Goal: Information Seeking & Learning: Understand process/instructions

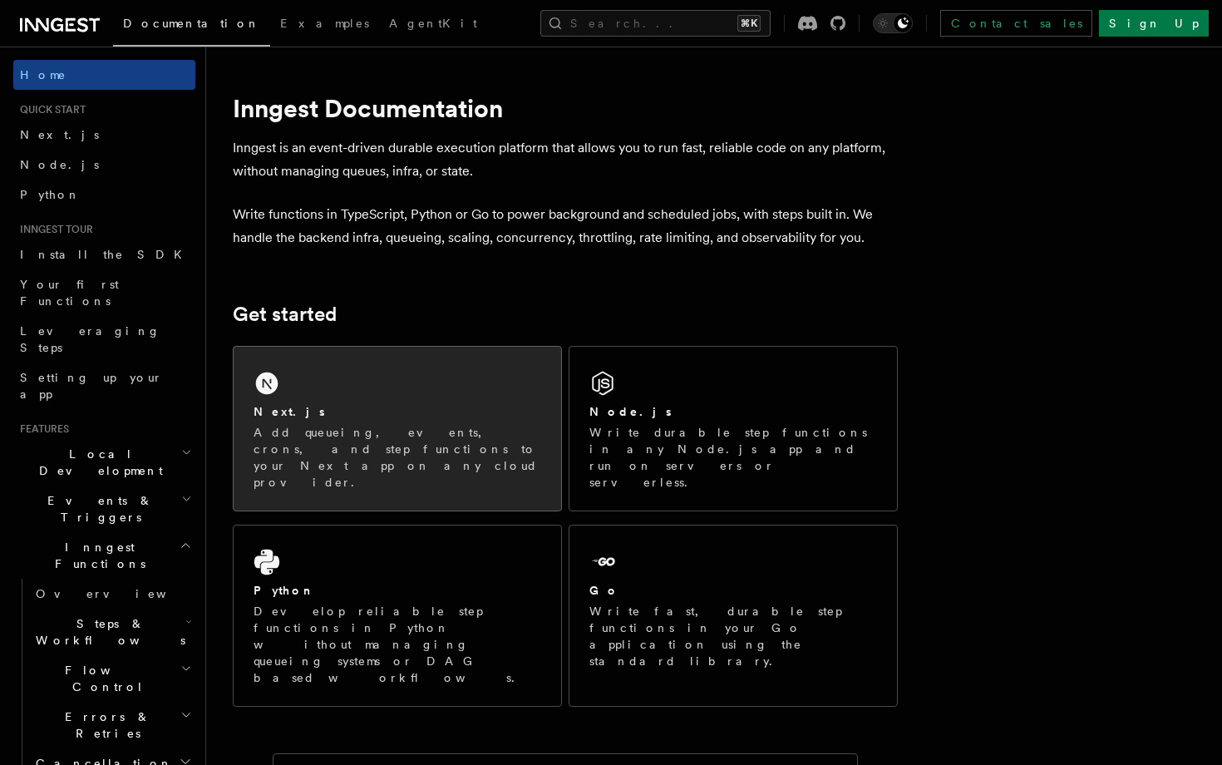
click at [426, 387] on div "Next.js Add queueing, events, crons, and step functions to your Next app on any…" at bounding box center [397, 429] width 327 height 164
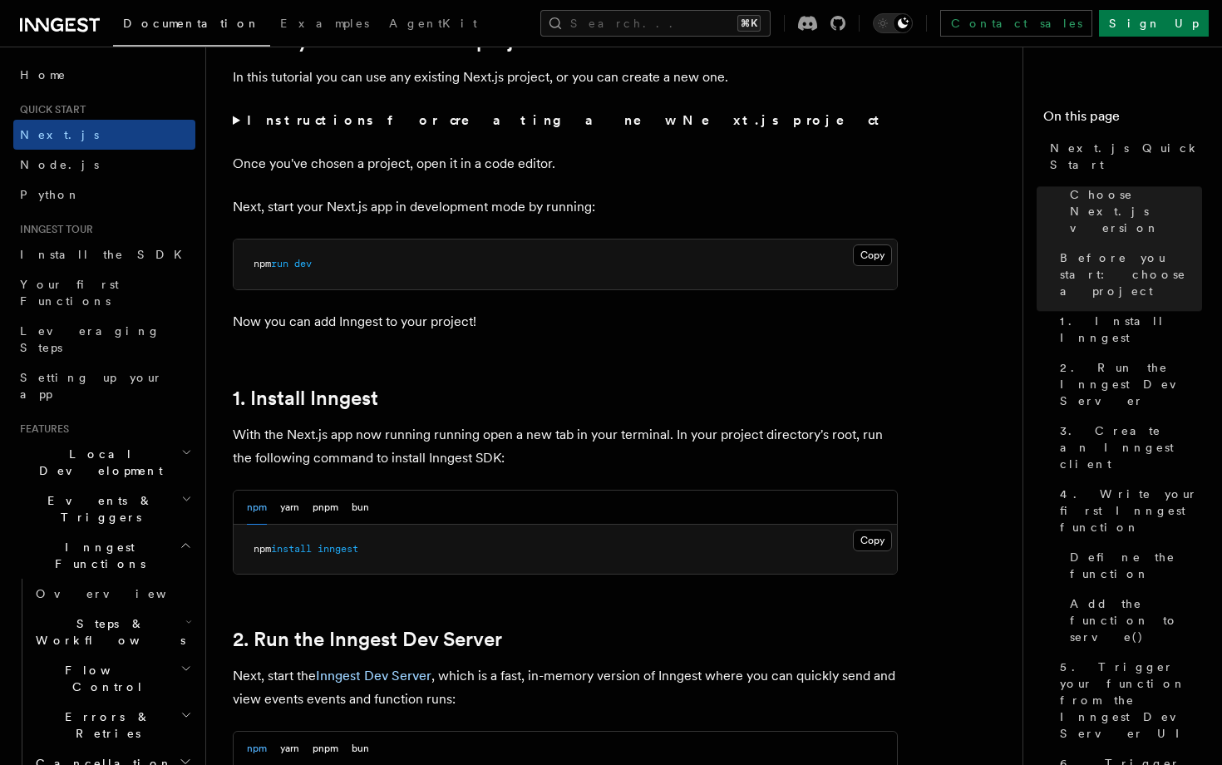
scroll to position [615, 0]
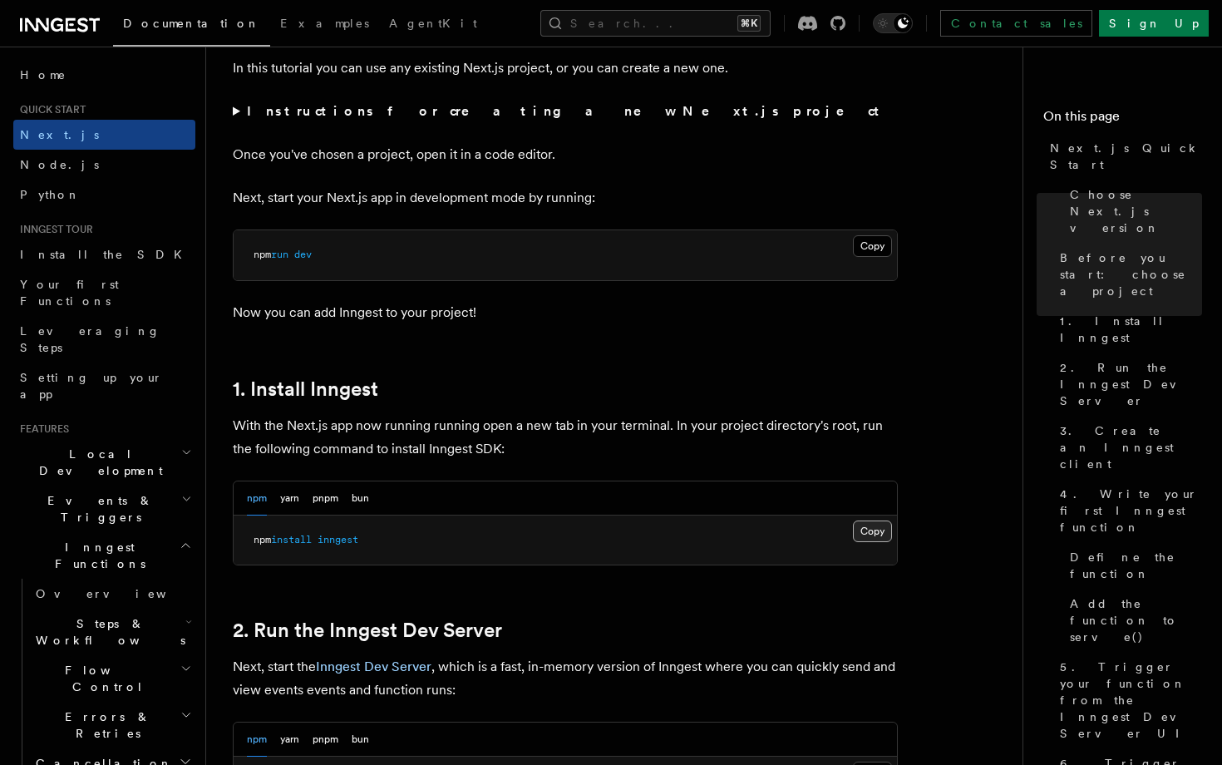
click at [873, 525] on button "Copy Copied" at bounding box center [872, 531] width 39 height 22
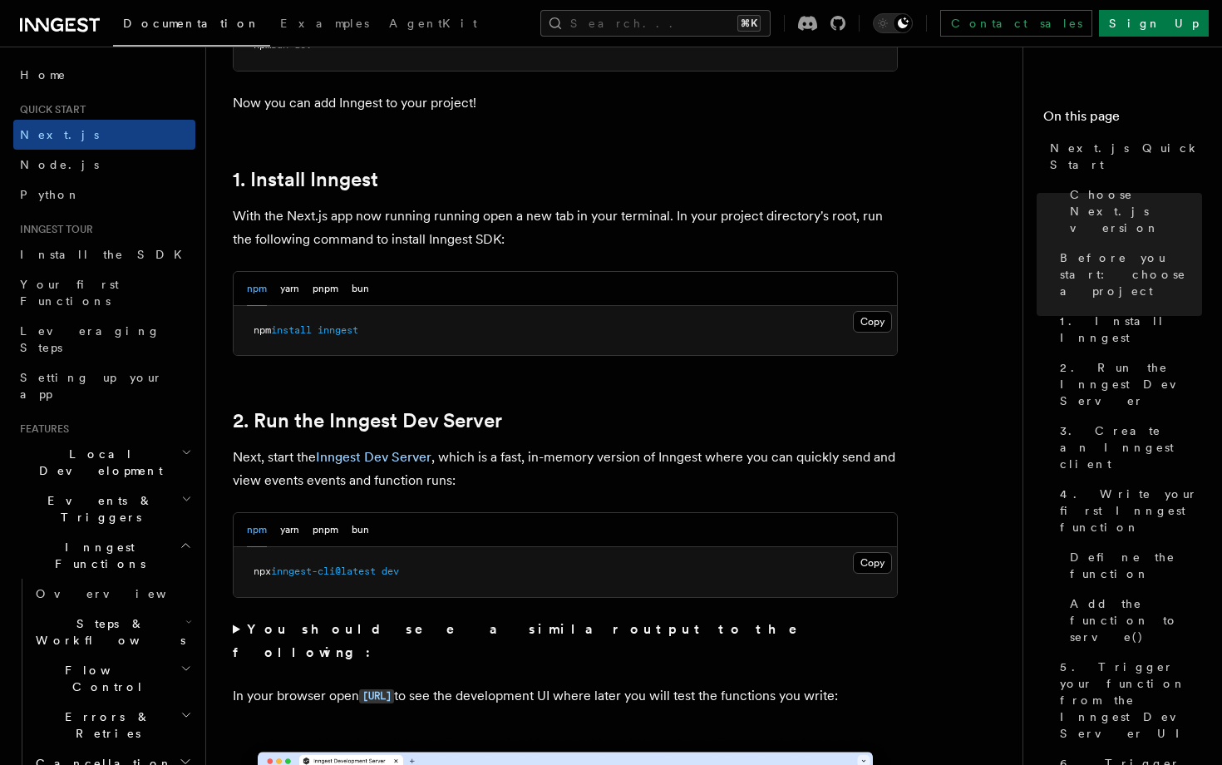
scroll to position [867, 0]
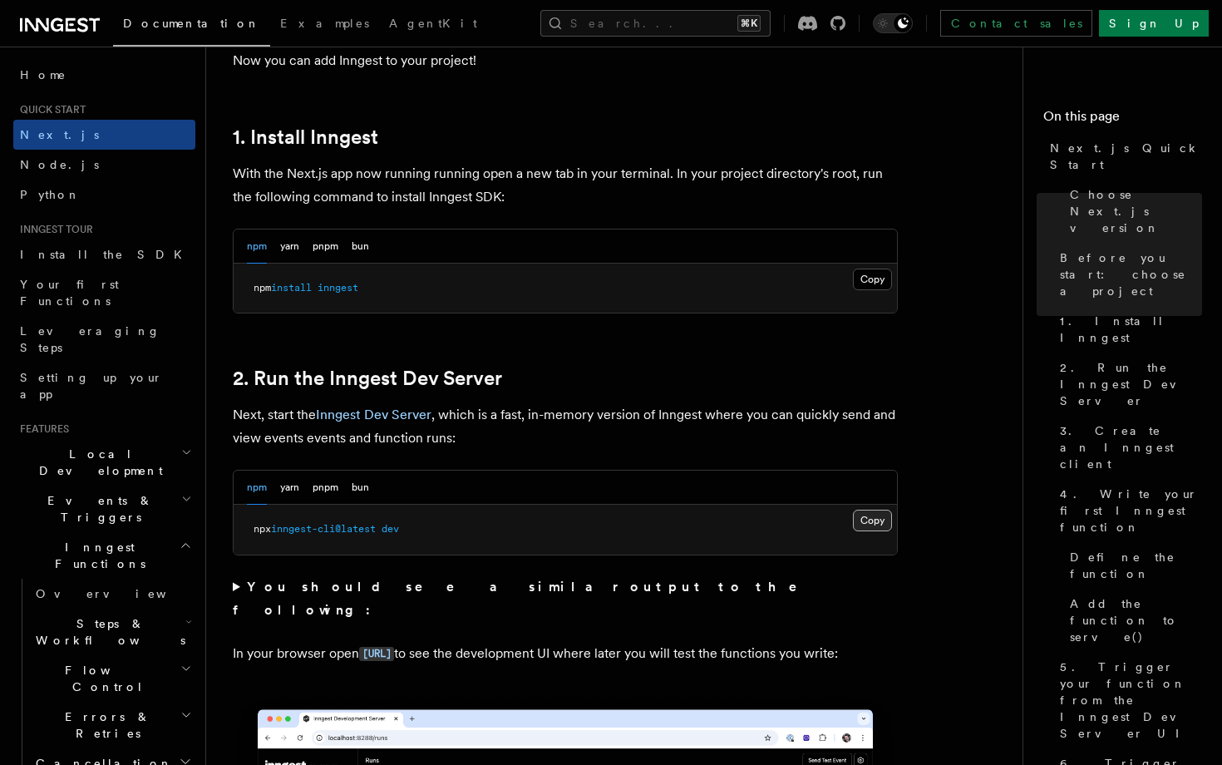
click at [868, 514] on button "Copy Copied" at bounding box center [872, 520] width 39 height 22
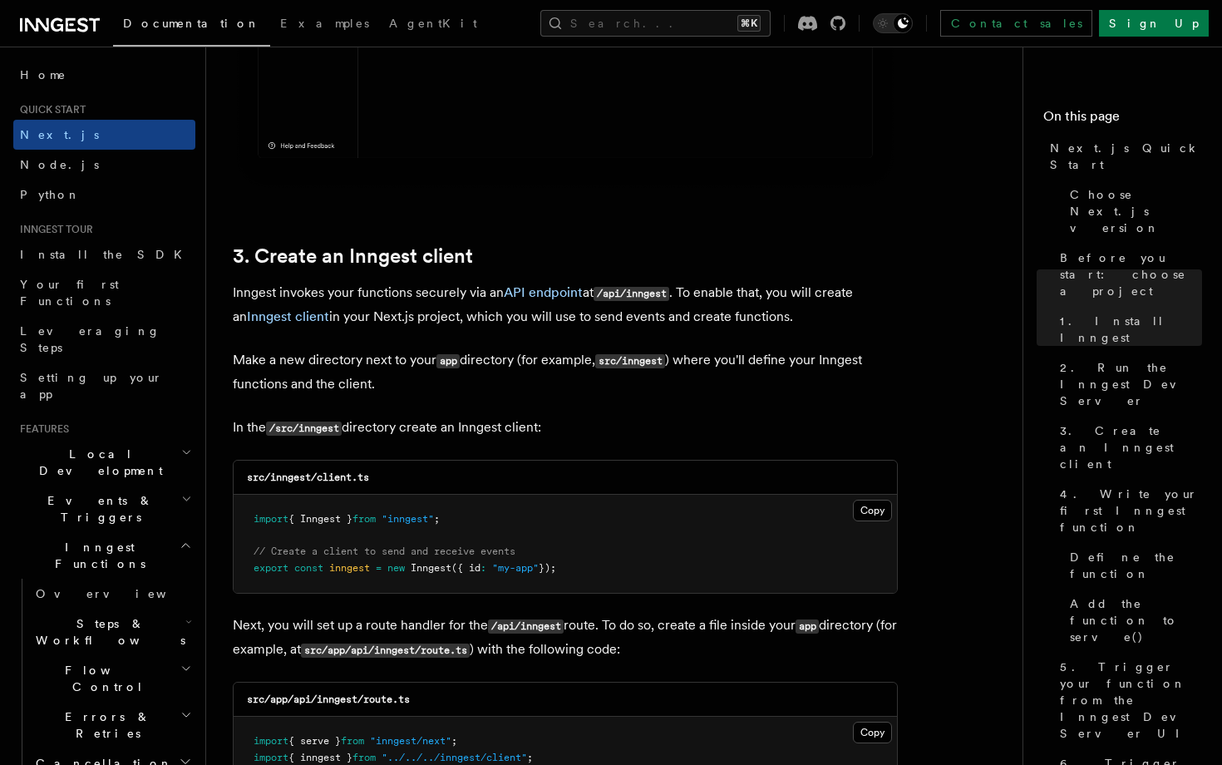
scroll to position [1798, 0]
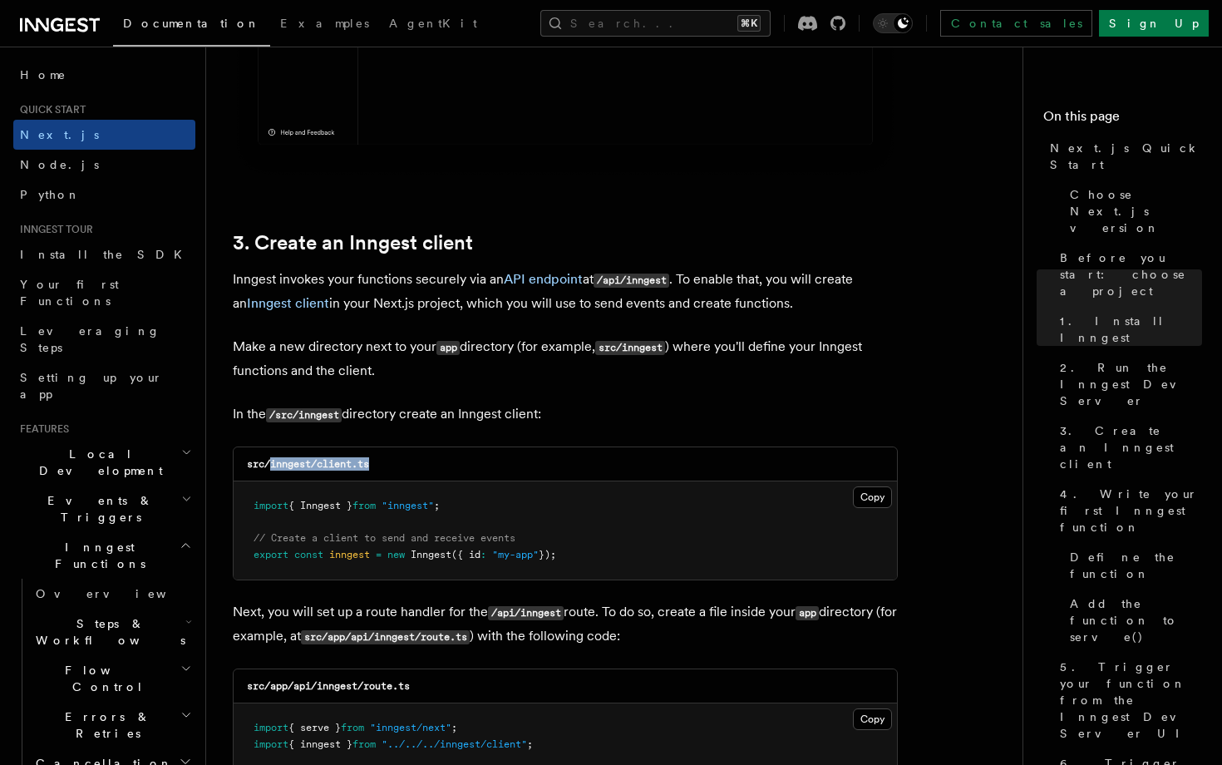
drag, startPoint x: 464, startPoint y: 461, endPoint x: 273, endPoint y: 459, distance: 191.2
click at [272, 459] on div "src/inngest/client.ts" at bounding box center [565, 464] width 663 height 34
copy code "inngest/client.ts"
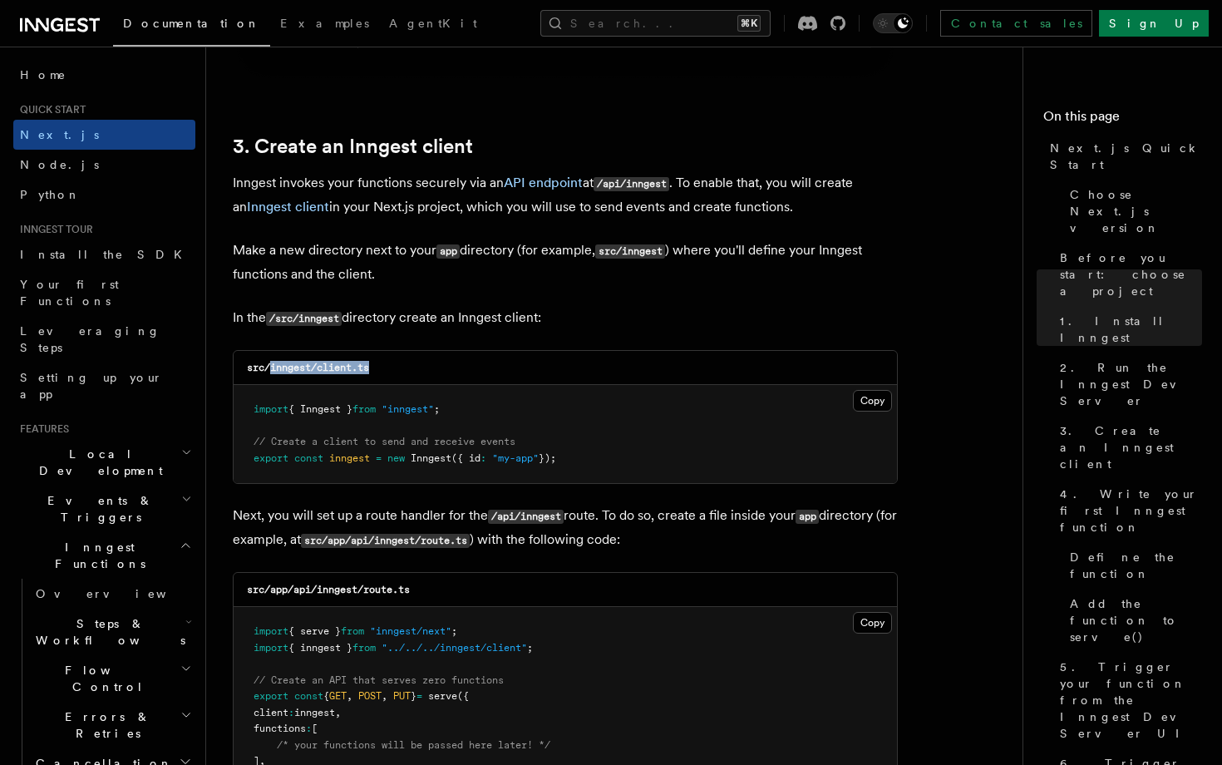
scroll to position [1933, 0]
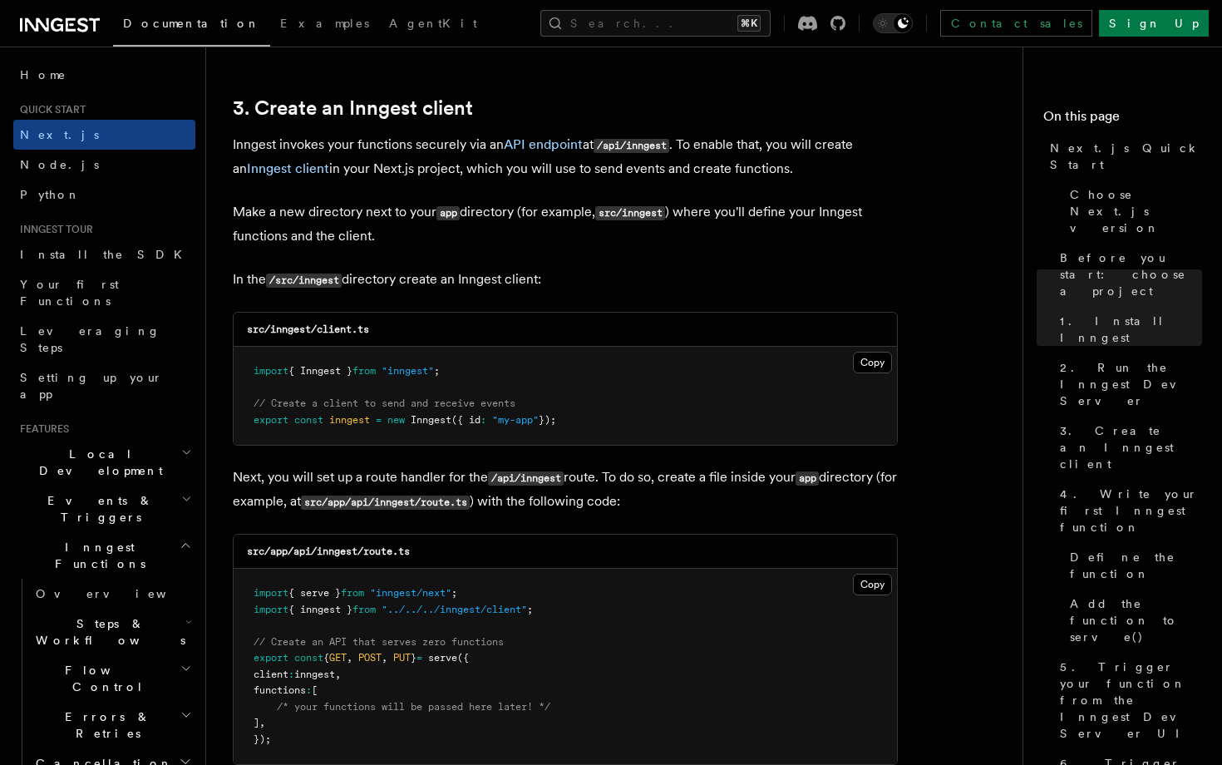
click at [849, 369] on pre "import { Inngest } from "inngest" ; // Create a client to send and receive even…" at bounding box center [565, 396] width 663 height 98
click at [868, 369] on button "Copy Copied" at bounding box center [872, 363] width 39 height 22
